Goal: Information Seeking & Learning: Learn about a topic

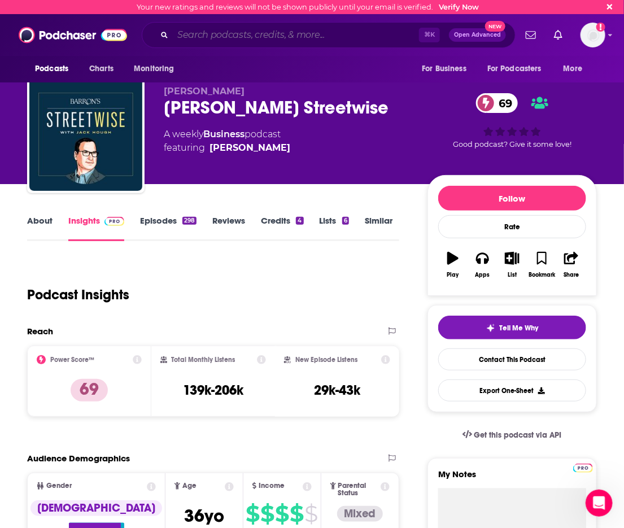
click at [244, 36] on input "Search podcasts, credits, & more..." at bounding box center [296, 35] width 246 height 18
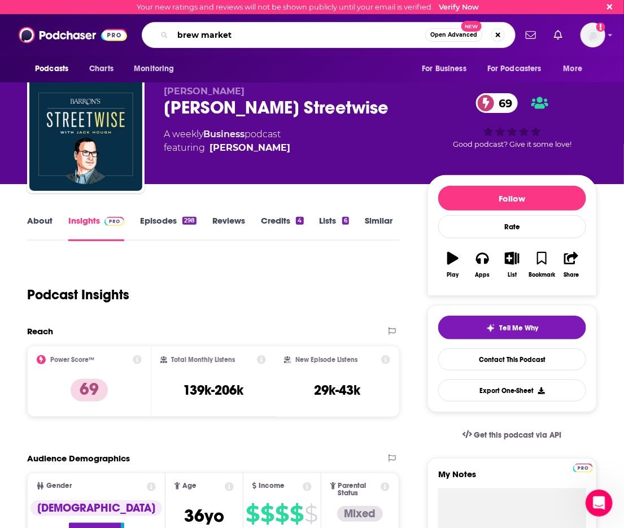
type input "brew markets"
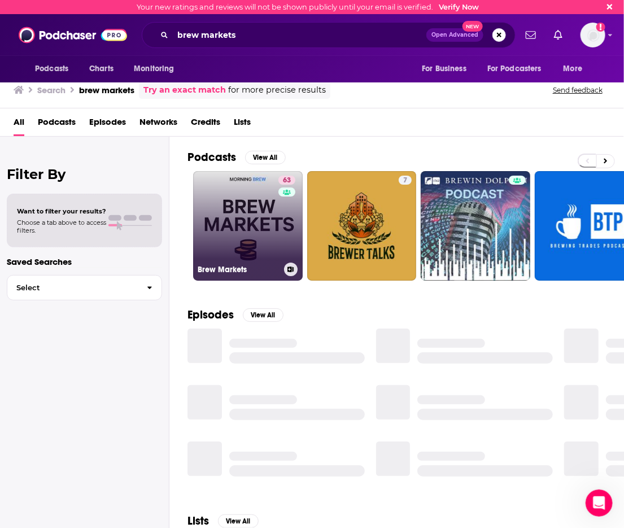
click at [245, 215] on link "63 Brew Markets" at bounding box center [248, 226] width 110 height 110
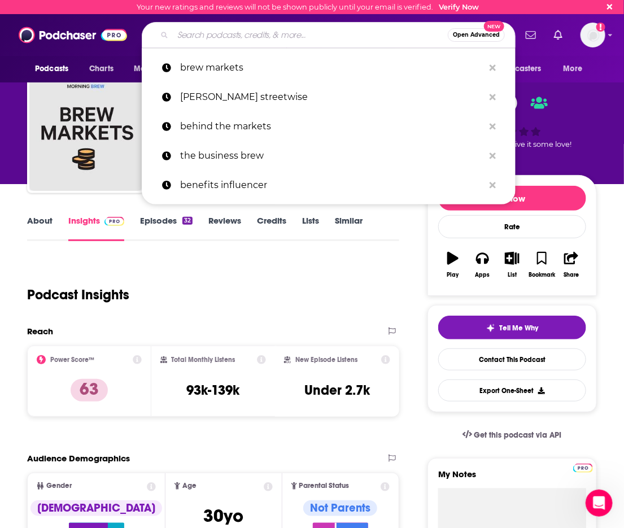
click at [228, 40] on input "Search podcasts, credits, & more..." at bounding box center [310, 35] width 275 height 18
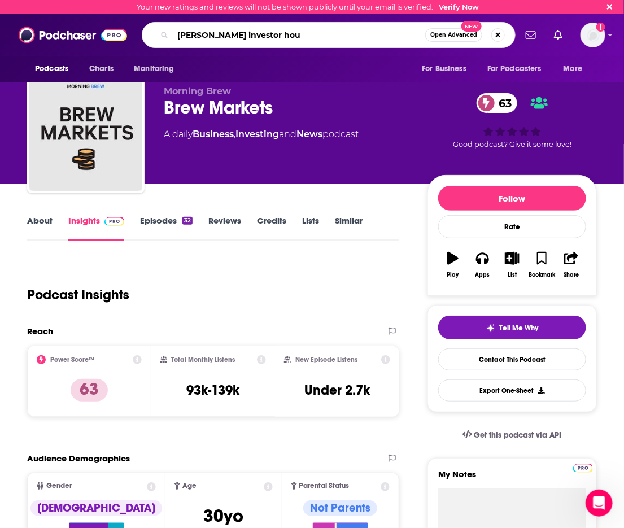
type input "[PERSON_NAME] investor hour"
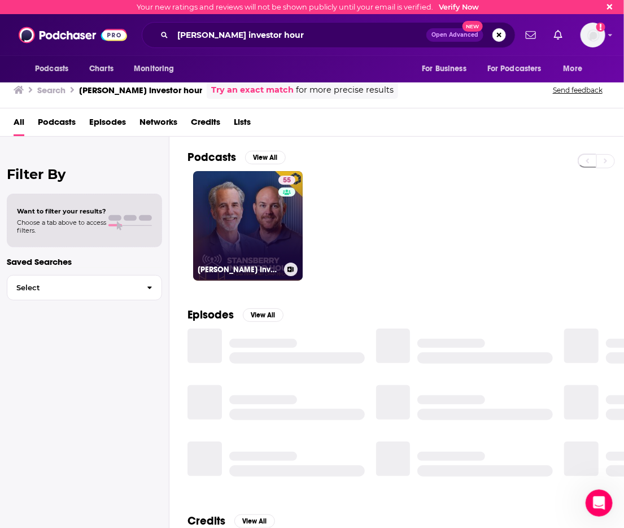
click at [267, 215] on link "55 [PERSON_NAME] Investor Hour" at bounding box center [248, 226] width 110 height 110
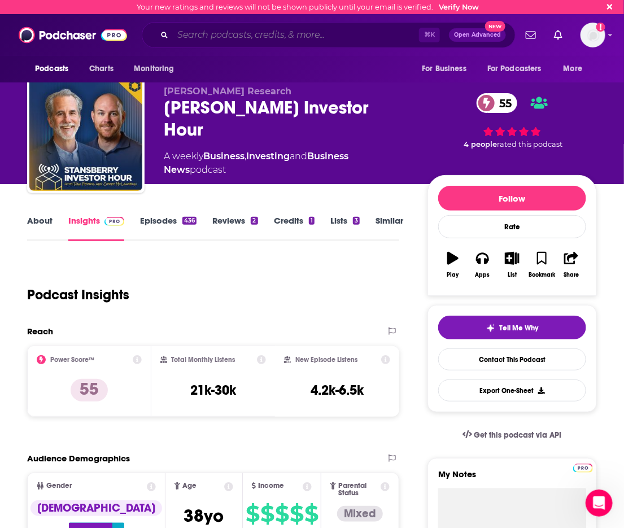
click at [241, 36] on input "Search podcasts, credits, & more..." at bounding box center [296, 35] width 246 height 18
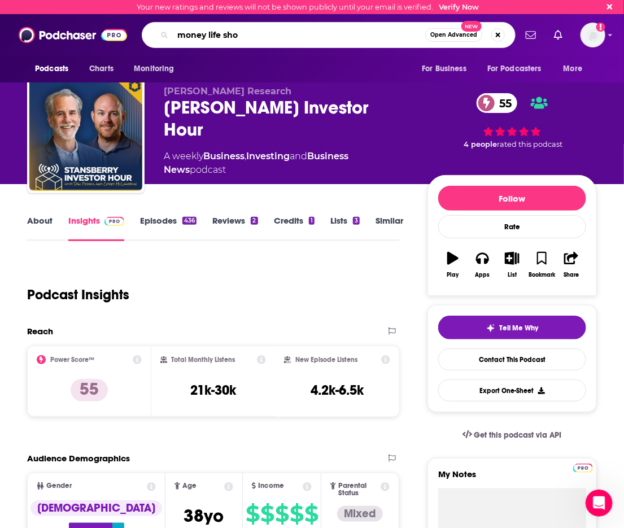
type input "money life show"
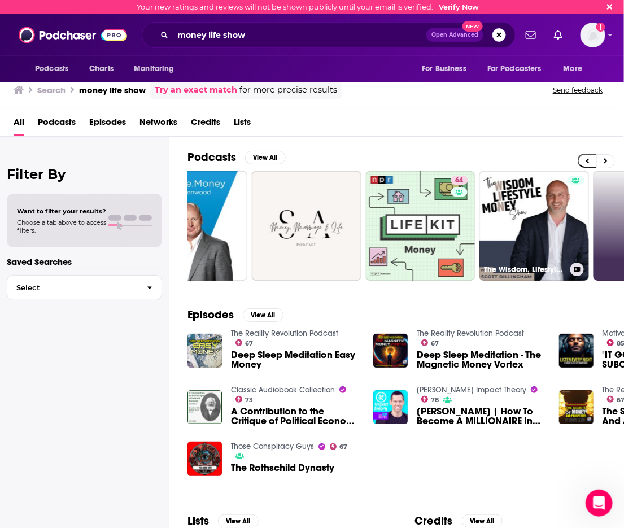
scroll to position [0, 401]
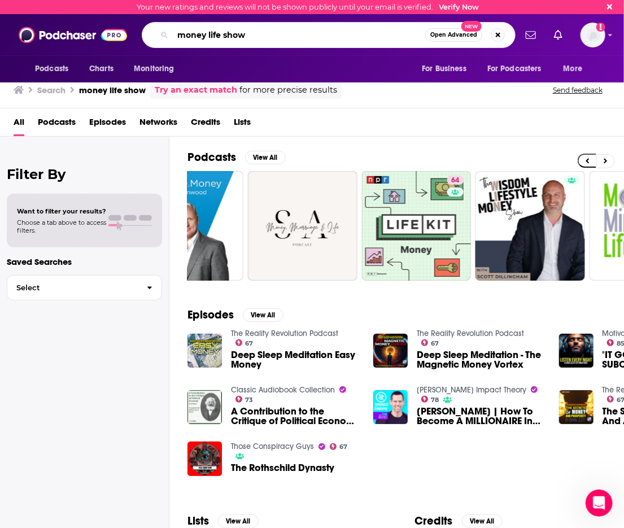
click at [233, 33] on input "money life show" at bounding box center [299, 35] width 253 height 18
click at [180, 36] on input "money life" at bounding box center [299, 35] width 253 height 18
type input "the money life"
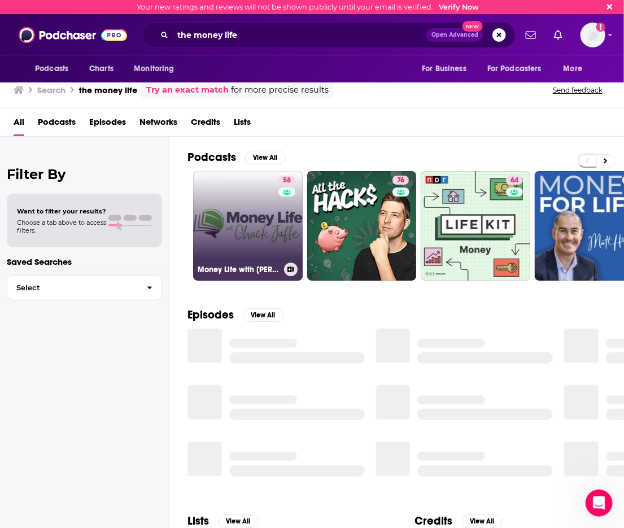
click at [245, 232] on link "58 Money Life with [PERSON_NAME]" at bounding box center [248, 226] width 110 height 110
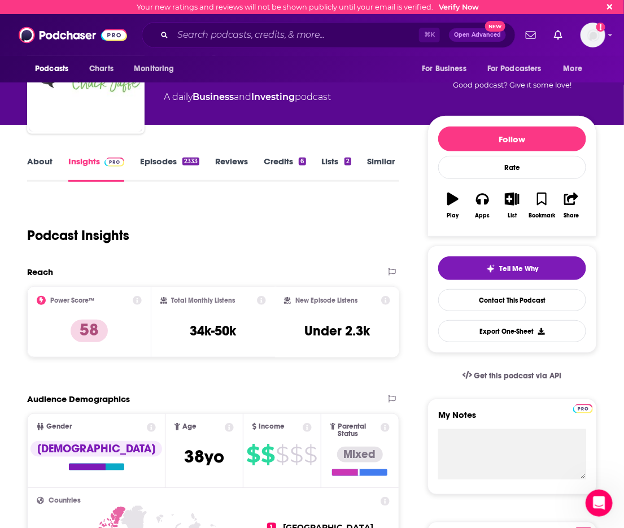
scroll to position [76, 0]
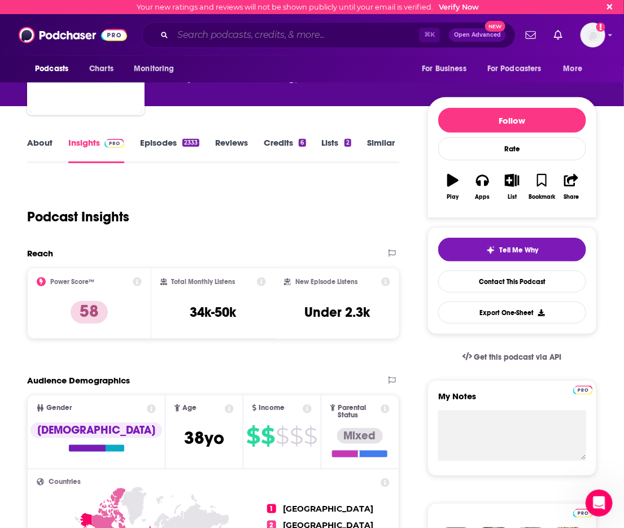
click at [240, 37] on input "Search podcasts, credits, & more..." at bounding box center [296, 35] width 246 height 18
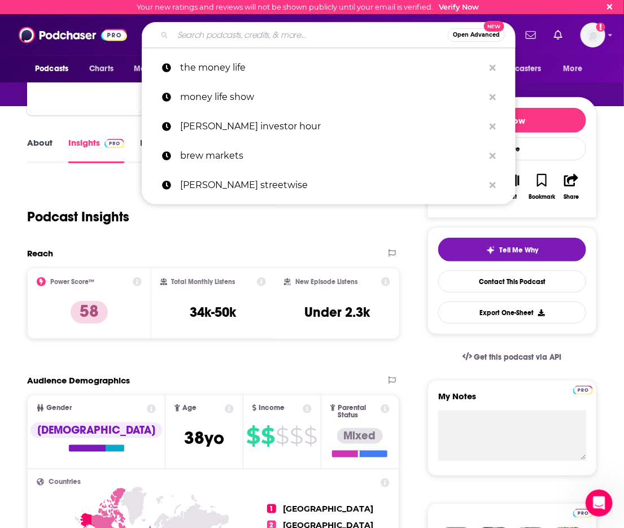
scroll to position [80, 0]
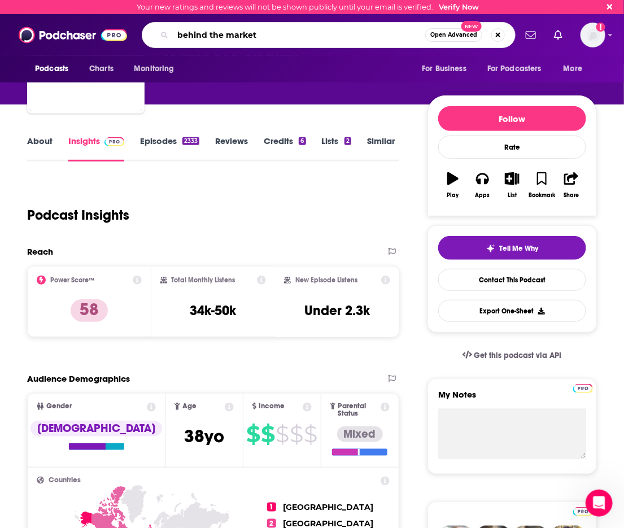
type input "behind the markets"
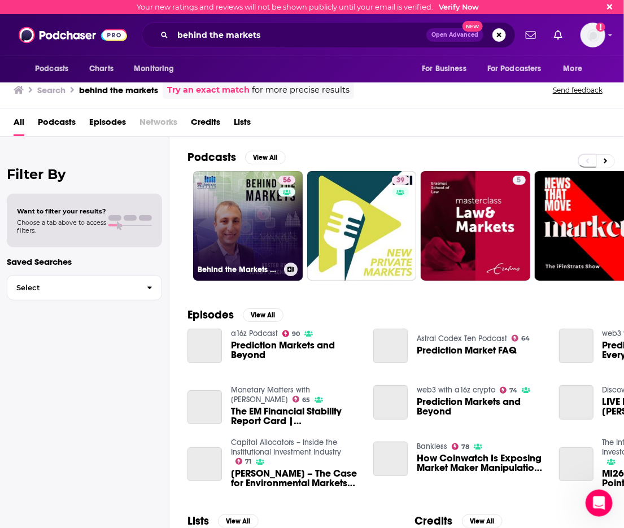
click at [247, 198] on link "56 Behind the Markets Podcast" at bounding box center [248, 226] width 110 height 110
